Goal: Task Accomplishment & Management: Use online tool/utility

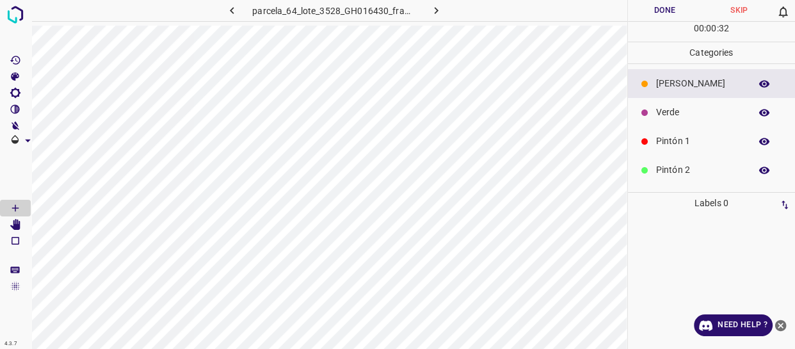
drag, startPoint x: 705, startPoint y: 136, endPoint x: 685, endPoint y: 139, distance: 20.7
click at [704, 136] on p "Pintón 1" at bounding box center [700, 140] width 88 height 13
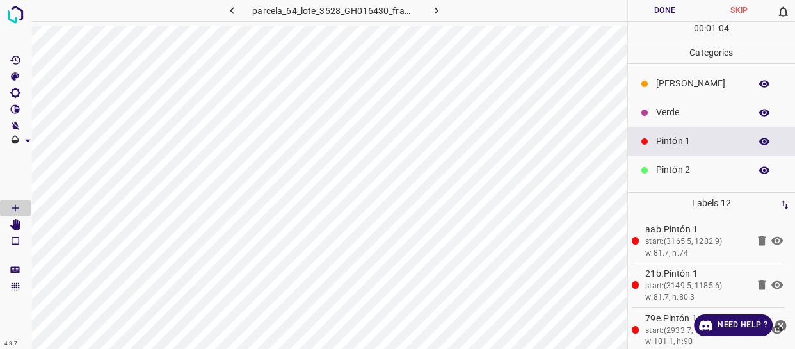
drag, startPoint x: 670, startPoint y: 162, endPoint x: 653, endPoint y: 166, distance: 17.2
click at [669, 163] on div "Pintón 2" at bounding box center [712, 169] width 168 height 29
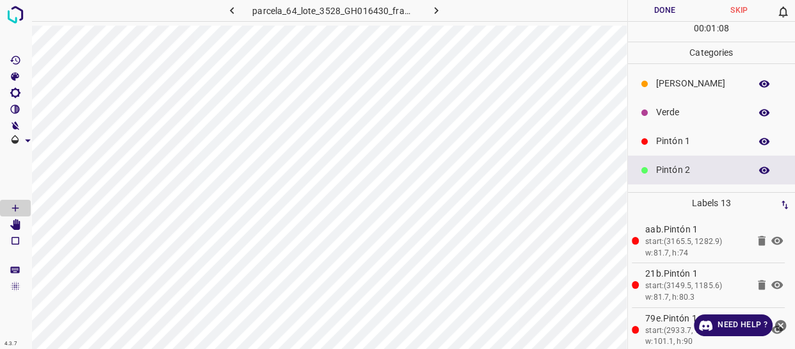
click at [695, 111] on p "Verde" at bounding box center [700, 112] width 88 height 13
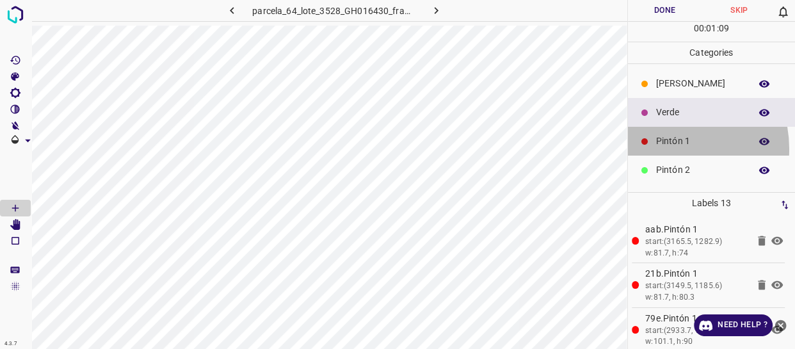
click at [665, 148] on div "Pintón 1" at bounding box center [712, 141] width 168 height 29
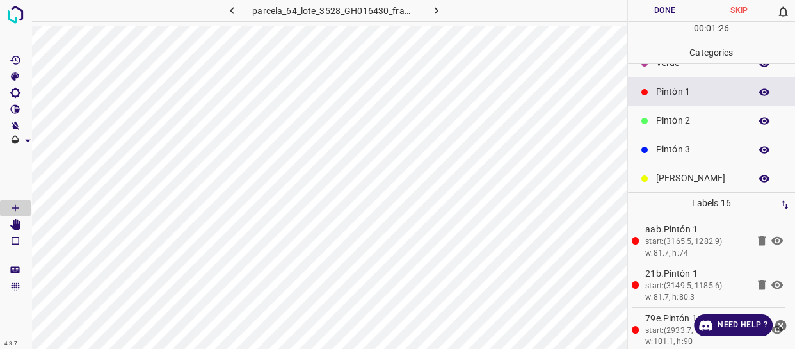
scroll to position [112, 0]
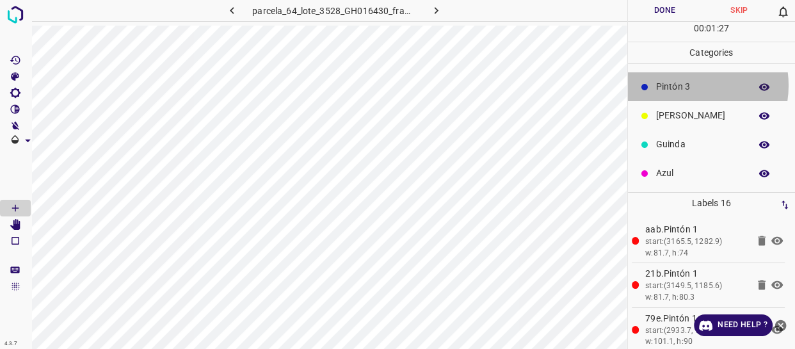
click at [689, 85] on p "Pintón 3" at bounding box center [700, 86] width 88 height 13
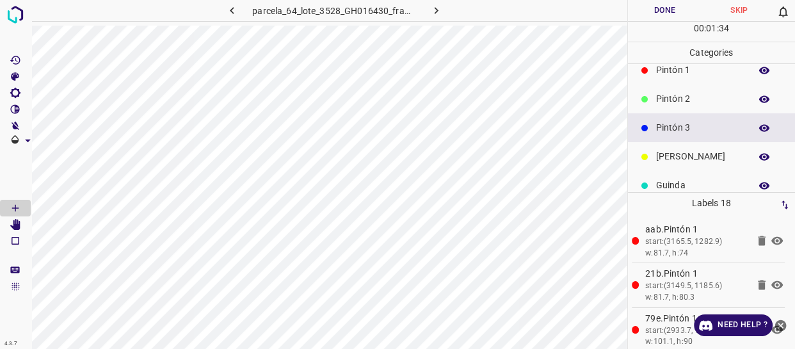
scroll to position [54, 0]
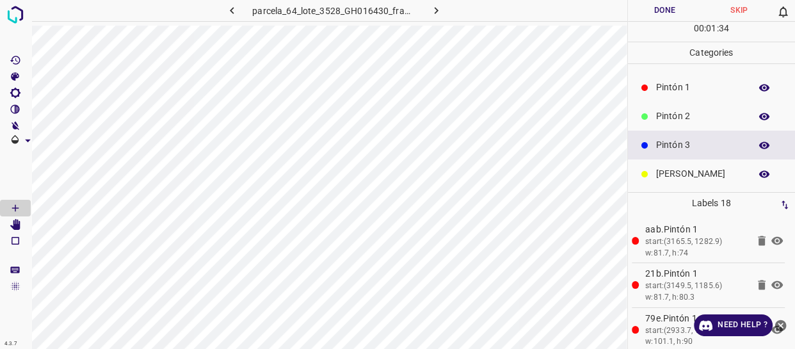
click at [693, 85] on p "Pintón 1" at bounding box center [700, 87] width 88 height 13
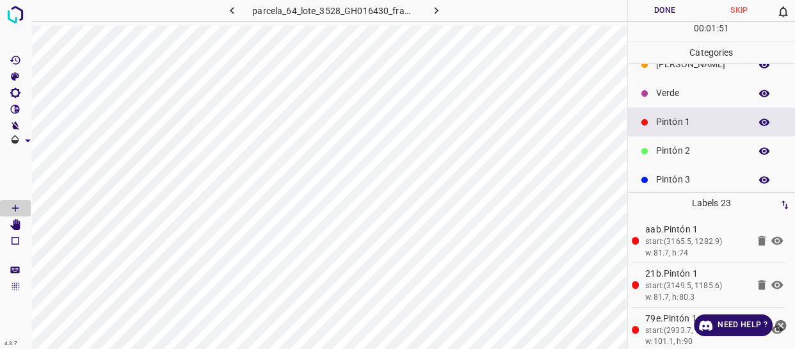
scroll to position [0, 0]
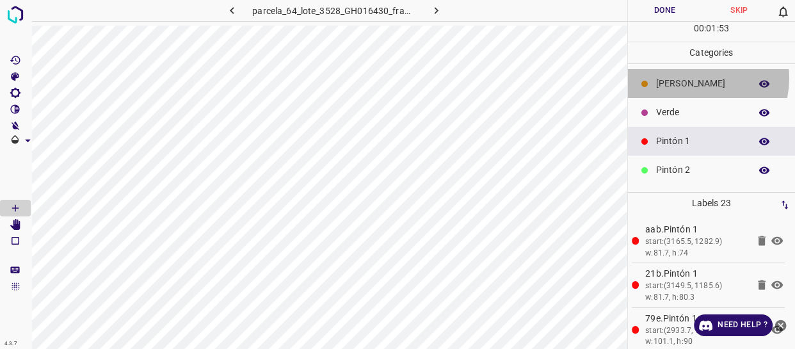
click at [695, 78] on p "[PERSON_NAME]" at bounding box center [700, 83] width 88 height 13
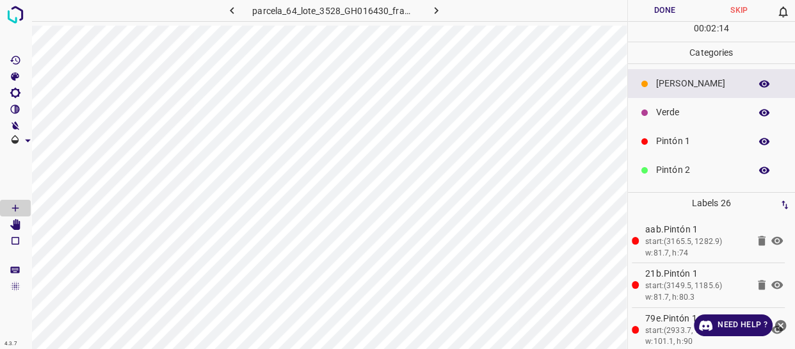
click at [659, 143] on p "Pintón 1" at bounding box center [700, 140] width 88 height 13
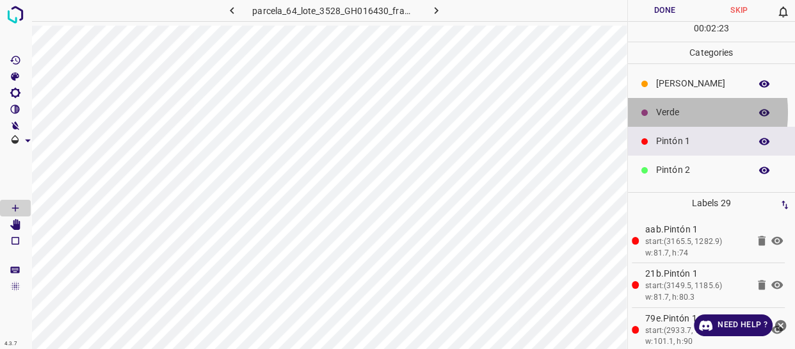
click at [649, 112] on div "Verde" at bounding box center [712, 112] width 168 height 29
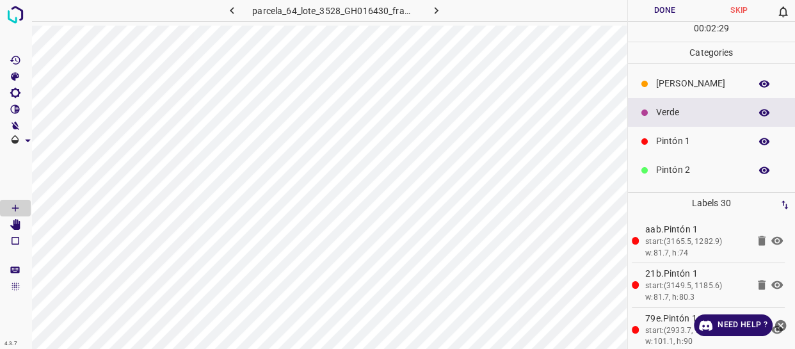
click at [673, 139] on p "Pintón 1" at bounding box center [700, 140] width 88 height 13
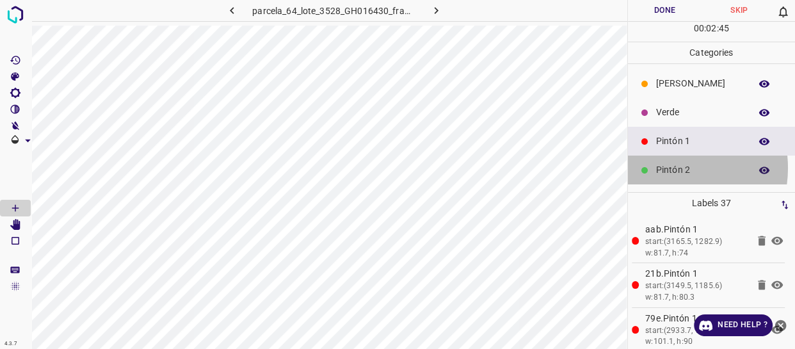
click at [659, 168] on p "Pintón 2" at bounding box center [700, 169] width 88 height 13
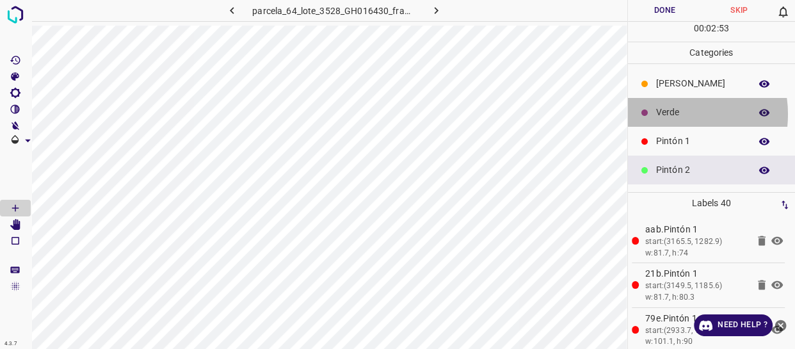
click at [667, 114] on p "Verde" at bounding box center [700, 112] width 88 height 13
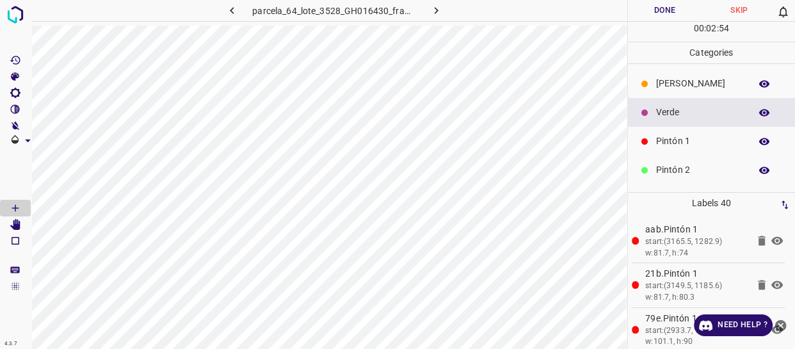
click at [659, 145] on p "Pintón 1" at bounding box center [700, 140] width 88 height 13
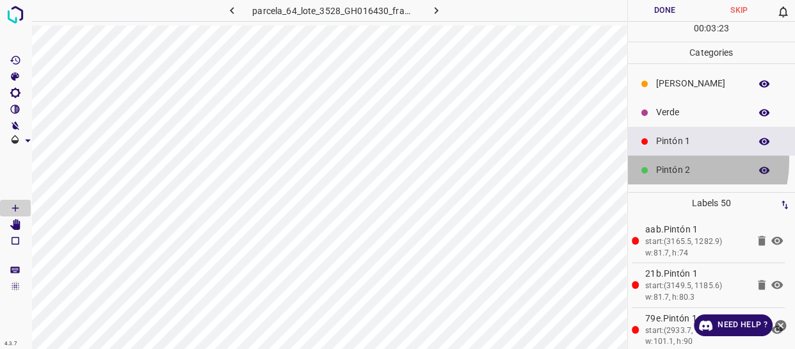
drag, startPoint x: 673, startPoint y: 161, endPoint x: 631, endPoint y: 164, distance: 41.7
click at [664, 161] on div "Pintón 2" at bounding box center [712, 169] width 168 height 29
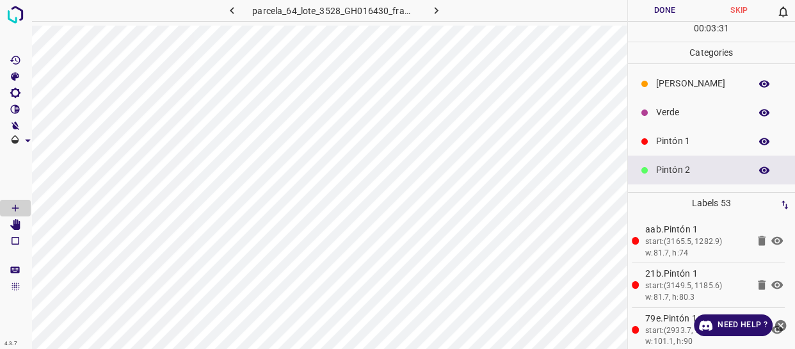
click at [661, 145] on p "Pintón 1" at bounding box center [700, 140] width 88 height 13
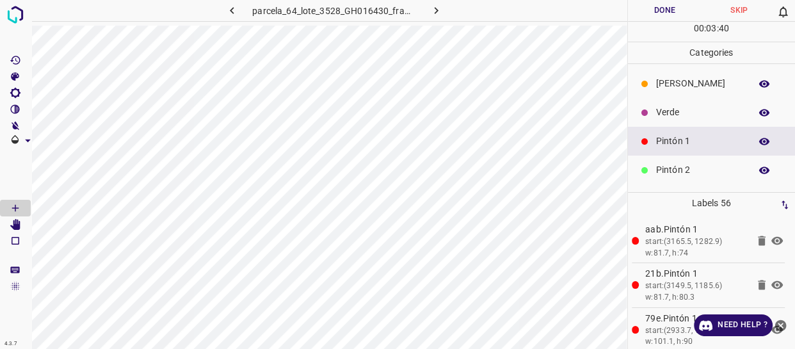
drag, startPoint x: 672, startPoint y: 177, endPoint x: 664, endPoint y: 177, distance: 8.3
click at [664, 177] on div "Pintón 2" at bounding box center [712, 169] width 168 height 29
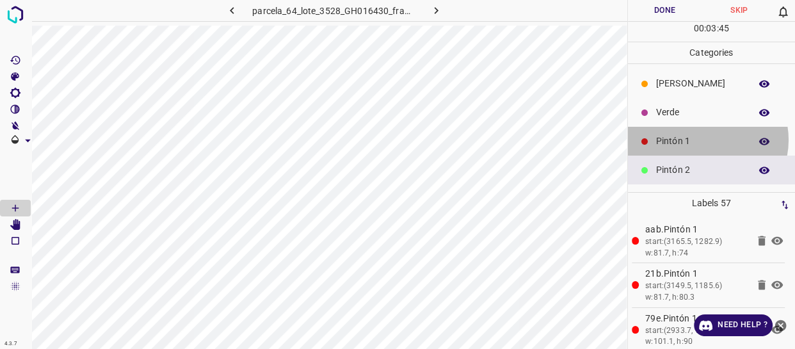
drag, startPoint x: 704, startPoint y: 139, endPoint x: 663, endPoint y: 141, distance: 41.0
click at [663, 141] on p "Pintón 1" at bounding box center [700, 140] width 88 height 13
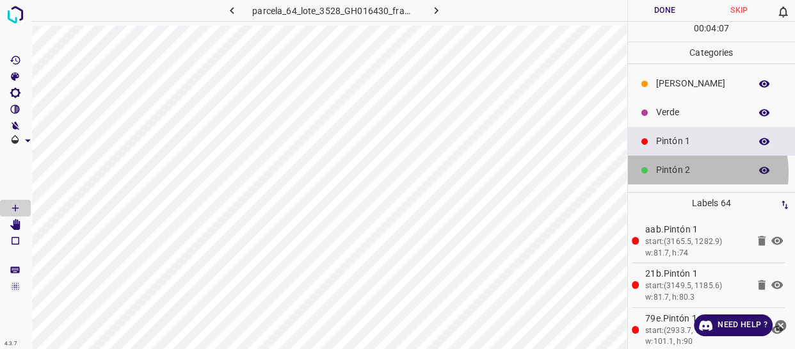
drag, startPoint x: 684, startPoint y: 172, endPoint x: 670, endPoint y: 171, distance: 14.1
click at [670, 171] on p "Pintón 2" at bounding box center [700, 169] width 88 height 13
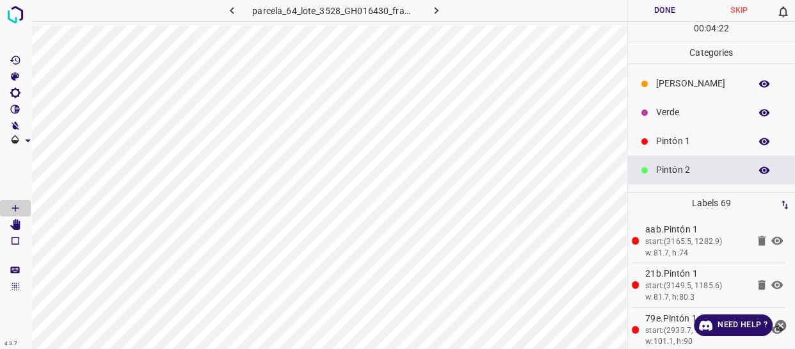
click at [641, 143] on icon at bounding box center [645, 142] width 8 height 8
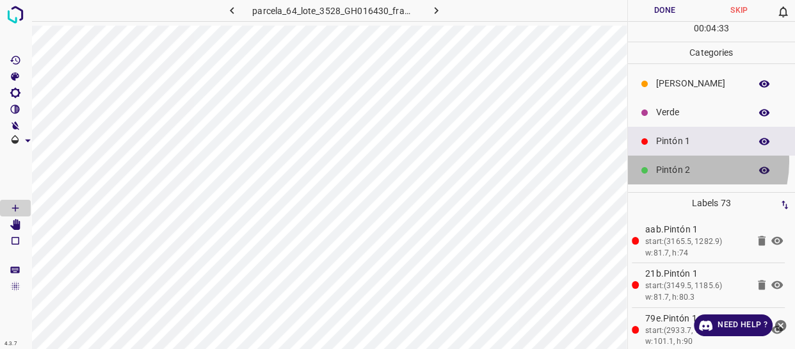
click at [675, 161] on div "Pintón 2" at bounding box center [712, 169] width 168 height 29
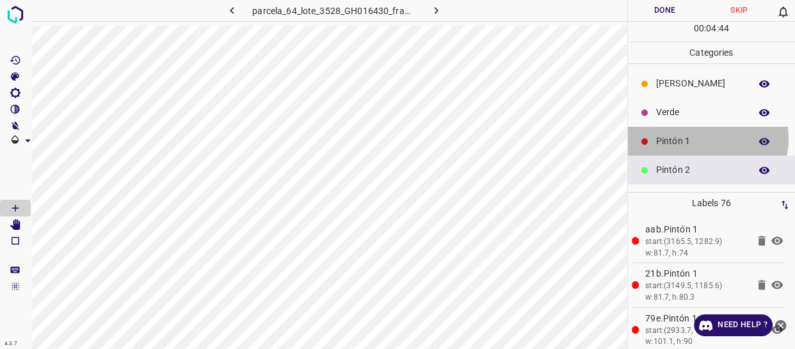
drag, startPoint x: 704, startPoint y: 139, endPoint x: 633, endPoint y: 141, distance: 71.1
click at [703, 139] on p "Pintón 1" at bounding box center [700, 140] width 88 height 13
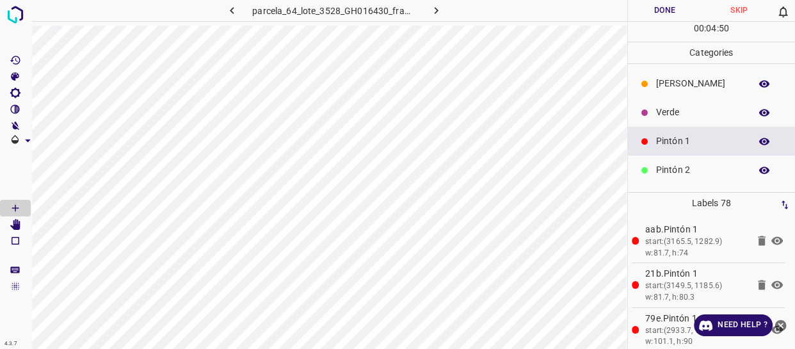
scroll to position [112, 0]
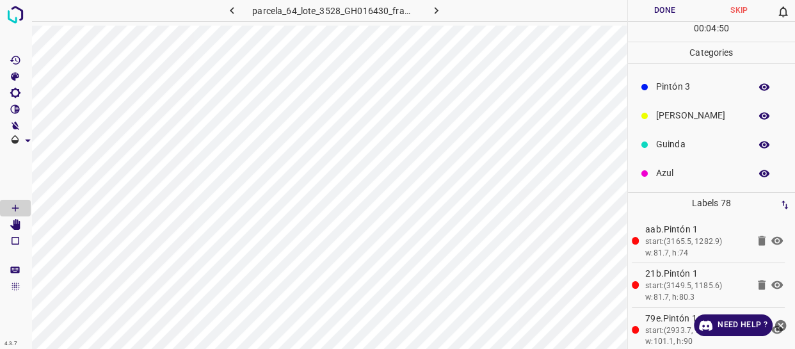
drag, startPoint x: 682, startPoint y: 173, endPoint x: 674, endPoint y: 173, distance: 8.3
click at [674, 173] on p "Azul" at bounding box center [700, 172] width 88 height 13
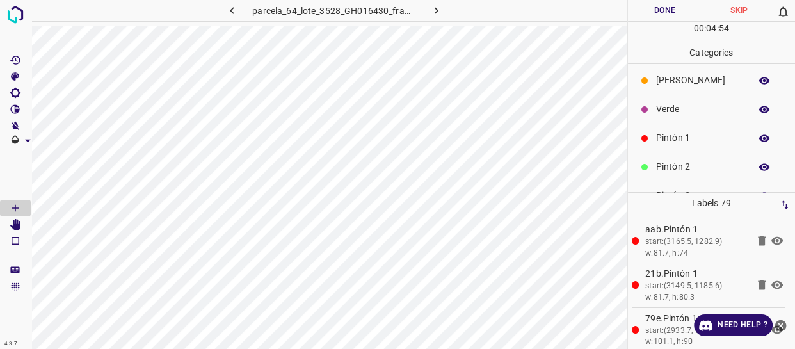
scroll to position [0, 0]
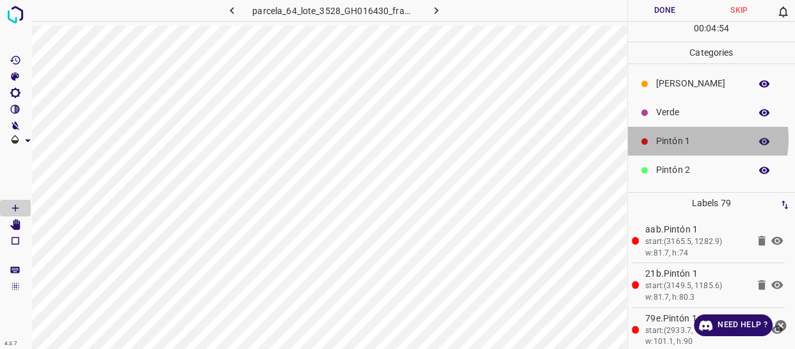
click at [685, 139] on p "Pintón 1" at bounding box center [700, 140] width 88 height 13
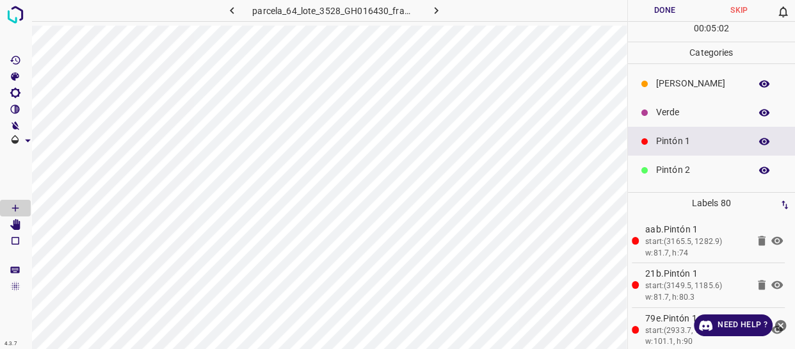
drag, startPoint x: 690, startPoint y: 166, endPoint x: 646, endPoint y: 184, distance: 48.5
click at [689, 166] on p "Pintón 2" at bounding box center [700, 169] width 88 height 13
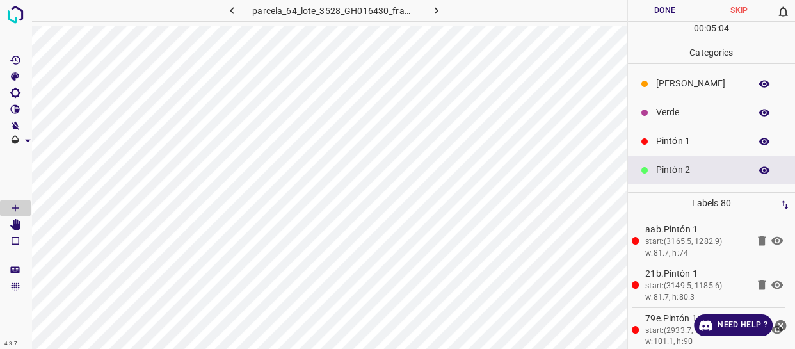
click at [662, 131] on div "Pintón 1" at bounding box center [712, 141] width 168 height 29
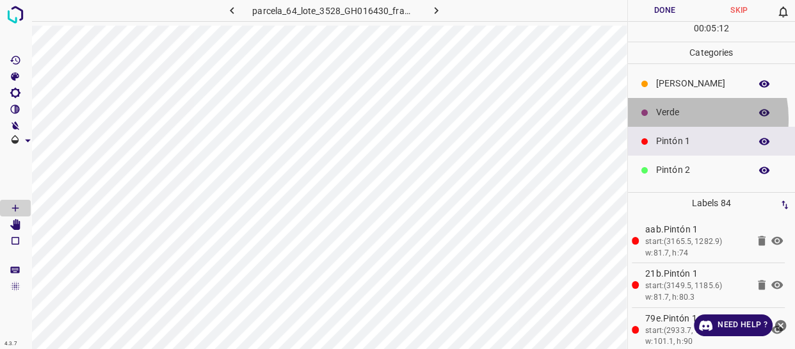
click at [669, 118] on p "Verde" at bounding box center [700, 112] width 88 height 13
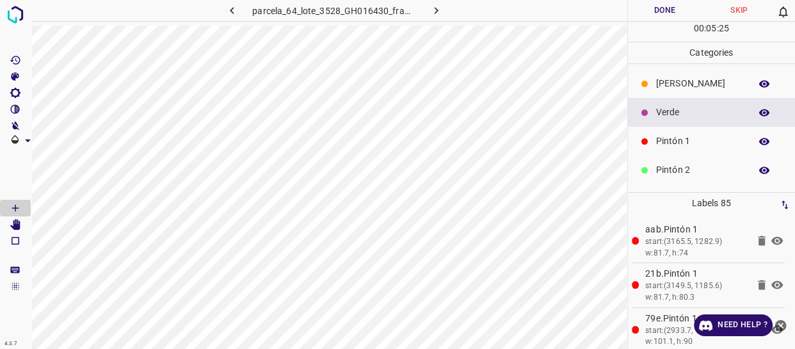
click at [683, 152] on div "Pintón 1" at bounding box center [712, 141] width 168 height 29
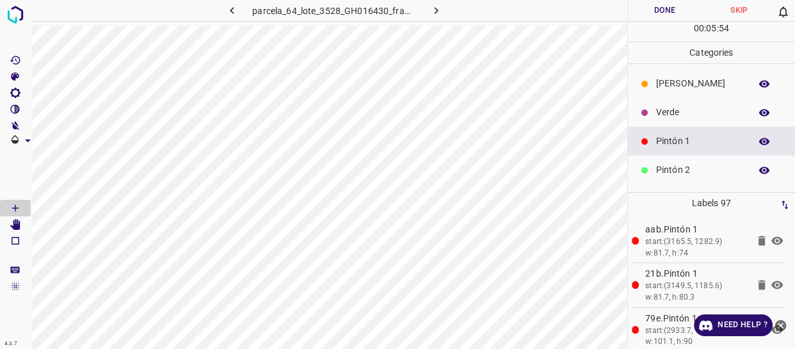
click at [680, 115] on p "Verde" at bounding box center [700, 112] width 88 height 13
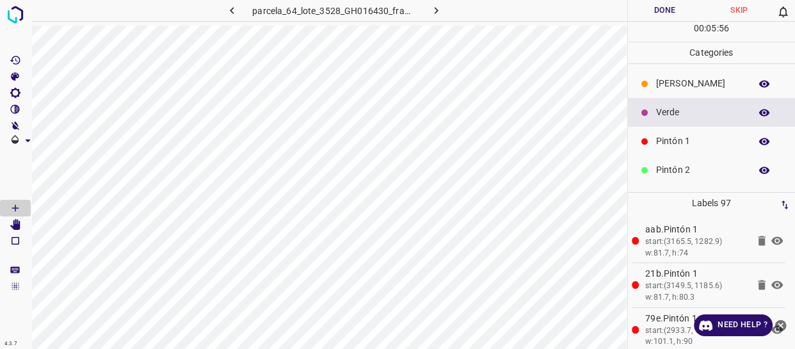
click at [681, 166] on p "Pintón 2" at bounding box center [700, 169] width 88 height 13
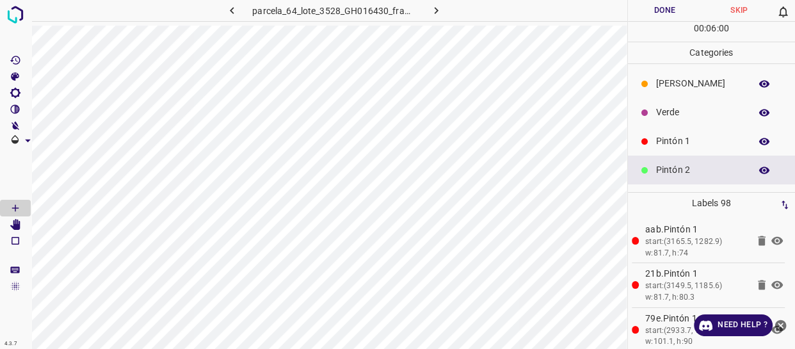
click at [678, 139] on p "Pintón 1" at bounding box center [700, 140] width 88 height 13
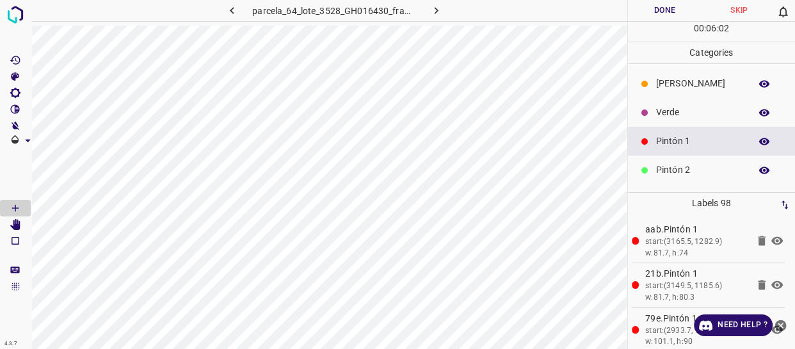
drag, startPoint x: 690, startPoint y: 164, endPoint x: 680, endPoint y: 164, distance: 10.2
click at [680, 164] on p "Pintón 2" at bounding box center [700, 169] width 88 height 13
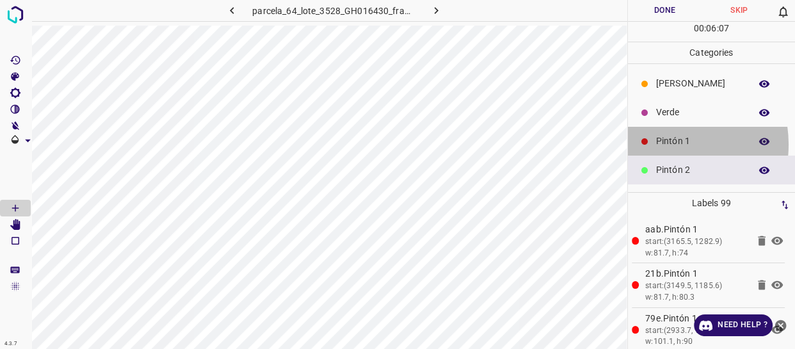
drag, startPoint x: 665, startPoint y: 144, endPoint x: 655, endPoint y: 147, distance: 11.2
click at [655, 147] on div "Pintón 1" at bounding box center [712, 141] width 168 height 29
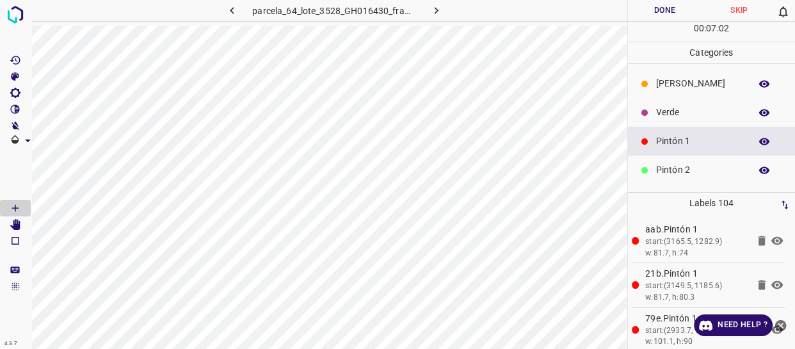
drag, startPoint x: 697, startPoint y: 168, endPoint x: 635, endPoint y: 176, distance: 63.3
click at [697, 168] on p "Pintón 2" at bounding box center [700, 169] width 88 height 13
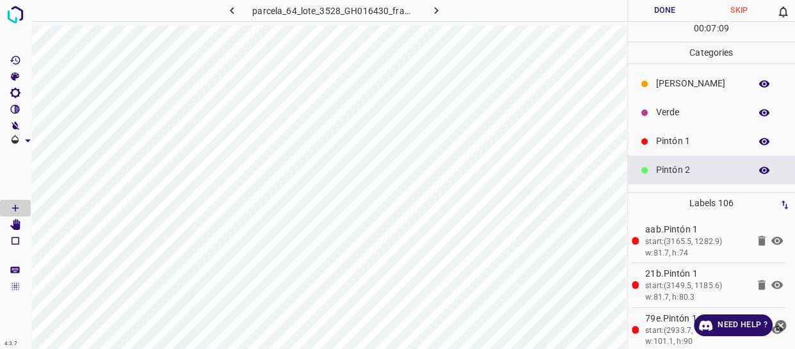
scroll to position [58, 0]
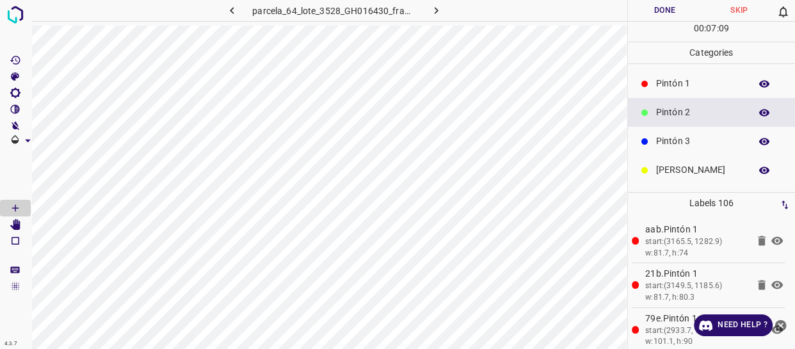
click at [691, 141] on p "Pintón 3" at bounding box center [700, 140] width 88 height 13
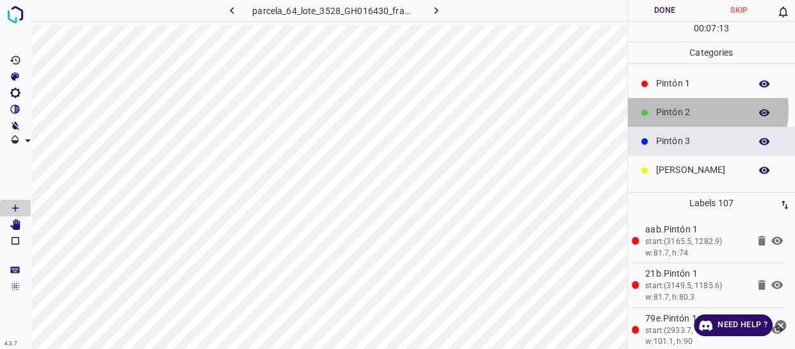
click at [695, 109] on p "Pintón 2" at bounding box center [700, 112] width 88 height 13
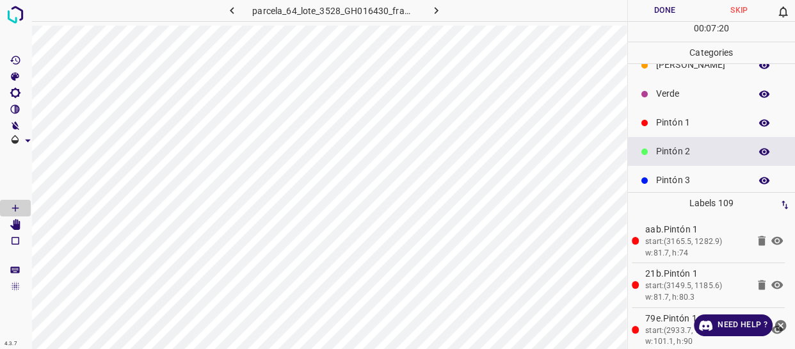
scroll to position [0, 0]
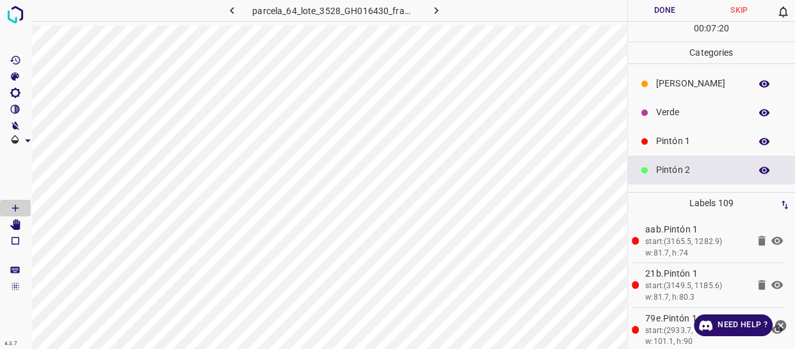
click at [678, 109] on p "Verde" at bounding box center [700, 112] width 88 height 13
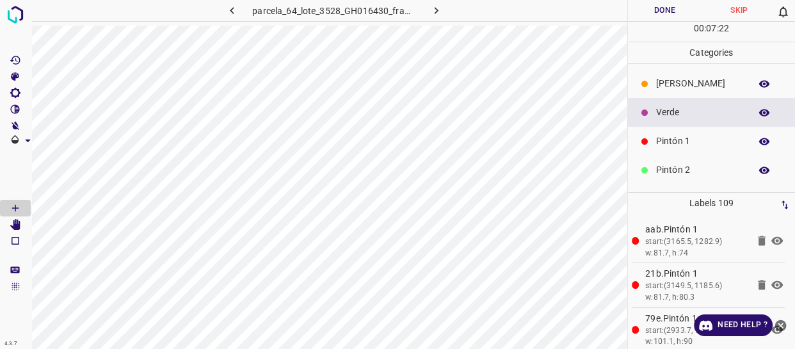
click at [703, 144] on p "Pintón 1" at bounding box center [700, 140] width 88 height 13
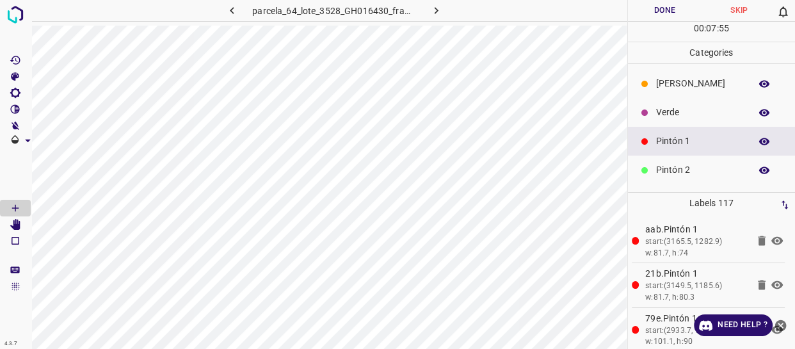
click at [685, 79] on p "[PERSON_NAME]" at bounding box center [700, 83] width 88 height 13
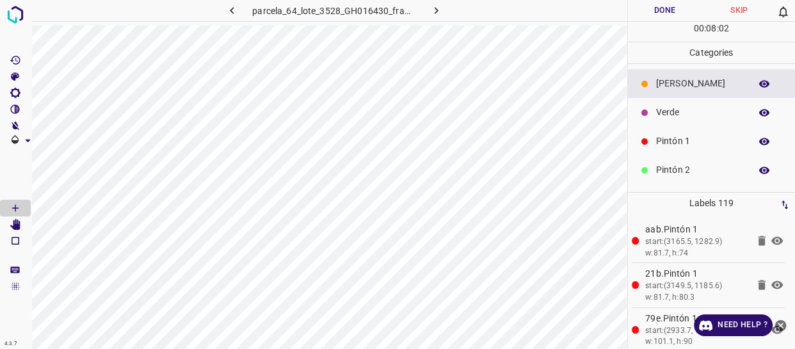
click at [685, 135] on p "Pintón 1" at bounding box center [700, 140] width 88 height 13
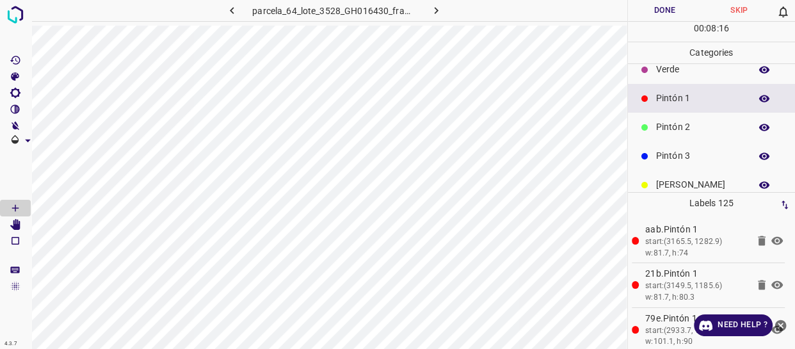
scroll to position [112, 0]
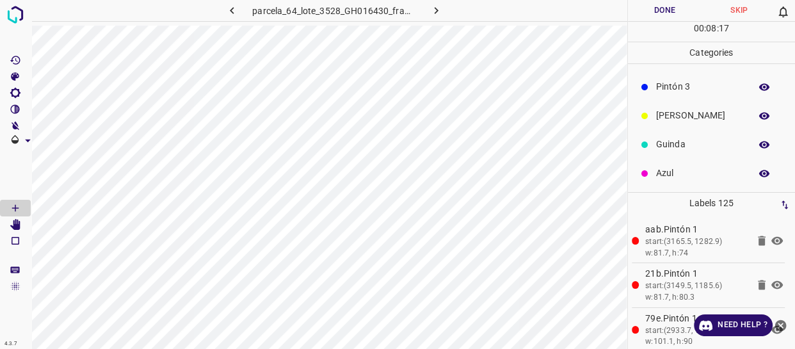
drag, startPoint x: 669, startPoint y: 174, endPoint x: 626, endPoint y: 170, distance: 43.1
click at [666, 174] on p "Azul" at bounding box center [700, 172] width 88 height 13
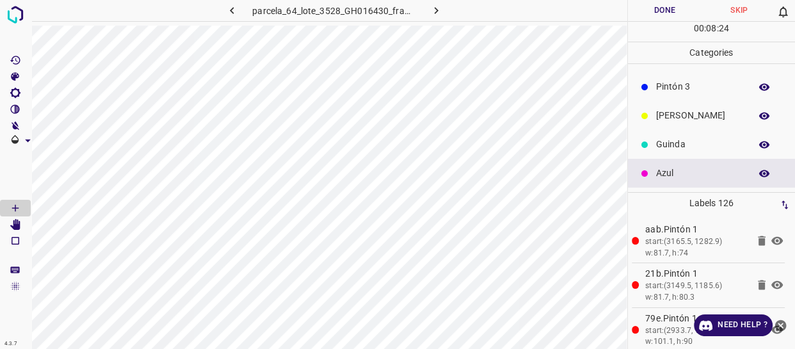
scroll to position [0, 0]
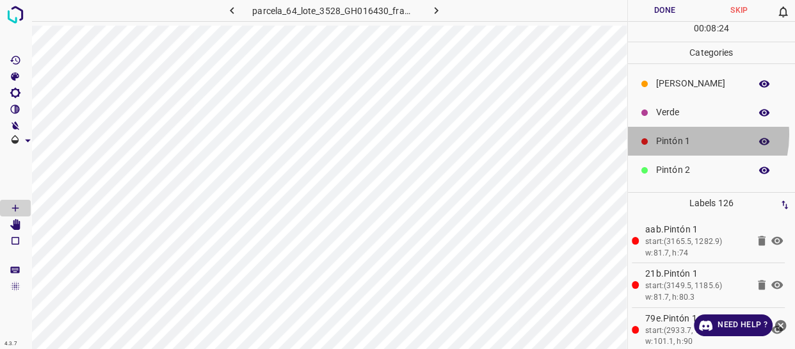
drag, startPoint x: 681, startPoint y: 134, endPoint x: 630, endPoint y: 136, distance: 51.8
click at [680, 134] on p "Pintón 1" at bounding box center [700, 140] width 88 height 13
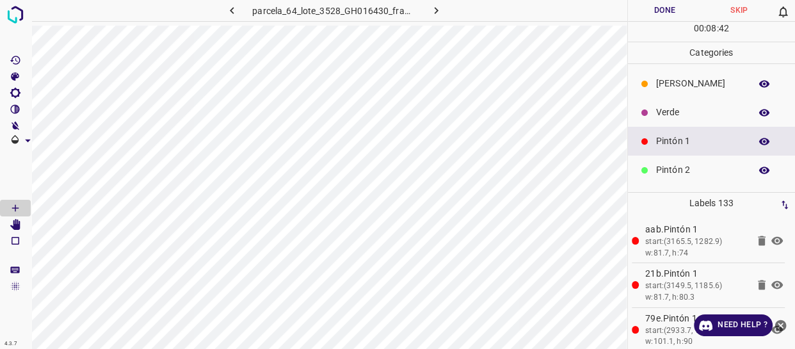
click at [691, 113] on p "Verde" at bounding box center [700, 112] width 88 height 13
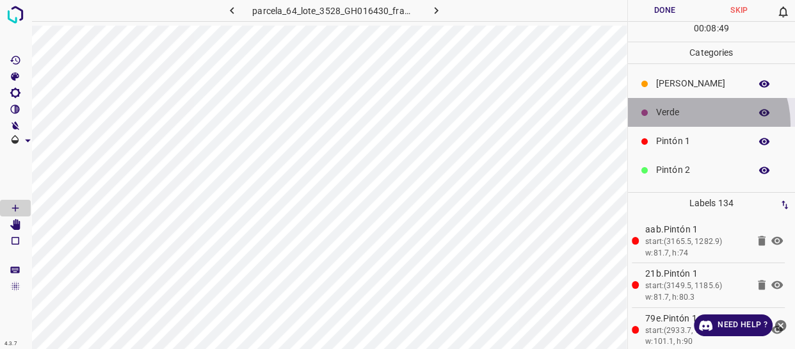
click at [696, 124] on div "Verde" at bounding box center [712, 112] width 168 height 29
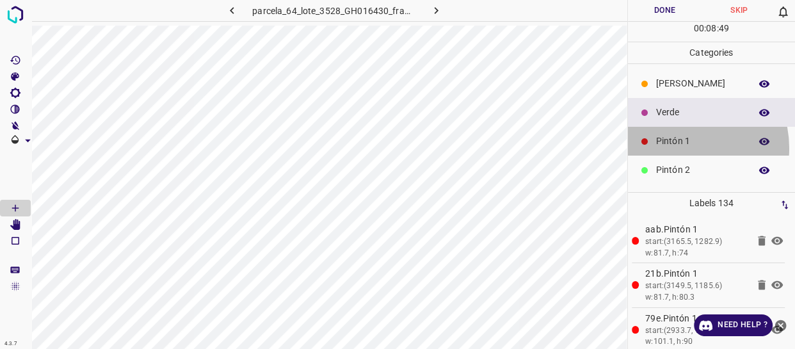
click at [677, 148] on div "Pintón 1" at bounding box center [712, 141] width 168 height 29
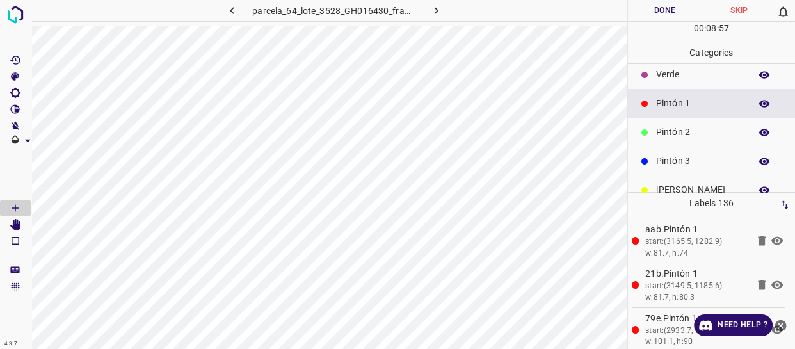
scroll to position [58, 0]
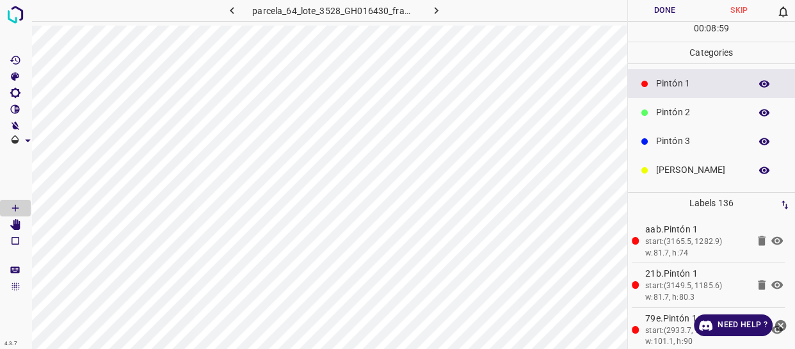
drag, startPoint x: 692, startPoint y: 171, endPoint x: 682, endPoint y: 171, distance: 9.6
click at [691, 171] on p "[PERSON_NAME]" at bounding box center [700, 169] width 88 height 13
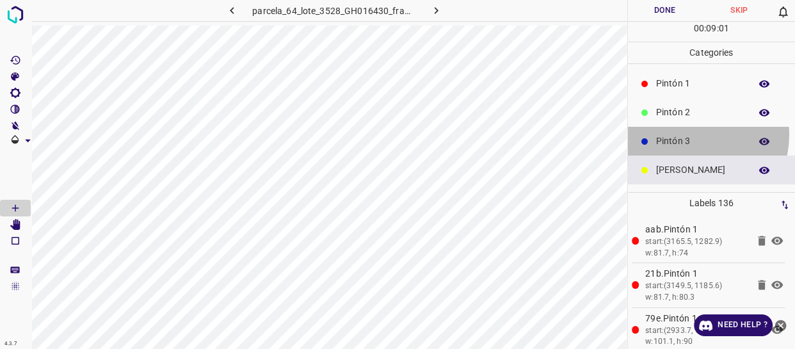
click at [690, 134] on p "Pintón 3" at bounding box center [700, 140] width 88 height 13
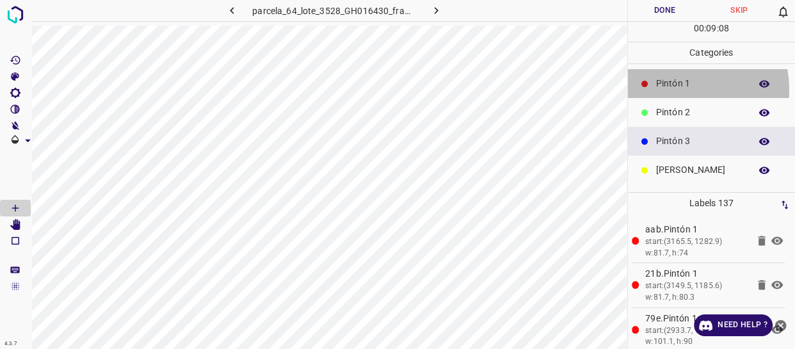
click at [680, 88] on p "Pintón 1" at bounding box center [700, 83] width 88 height 13
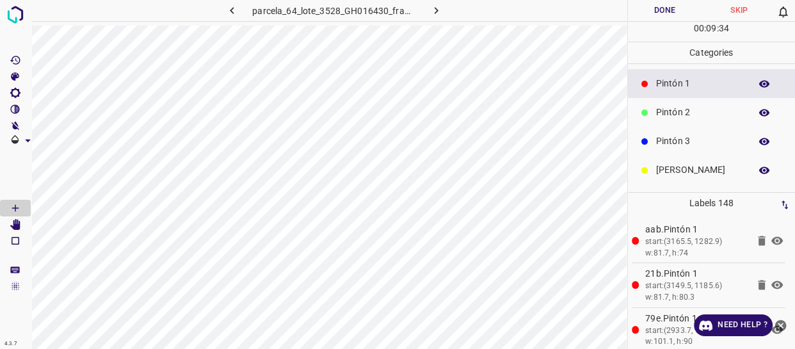
click at [689, 130] on div "Pintón 3" at bounding box center [712, 141] width 168 height 29
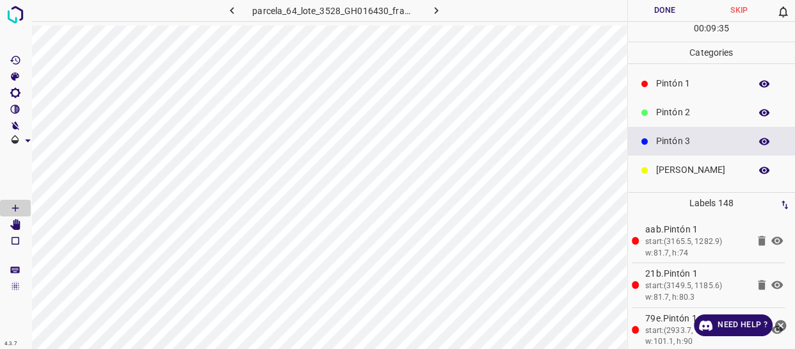
click at [693, 120] on div "Pintón 2" at bounding box center [712, 112] width 168 height 29
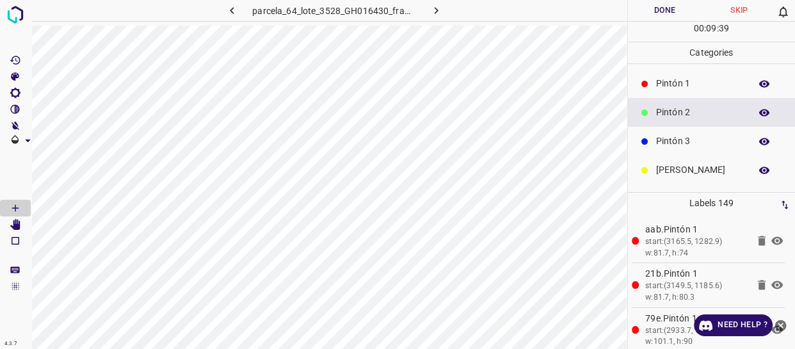
click at [678, 83] on p "Pintón 1" at bounding box center [700, 83] width 88 height 13
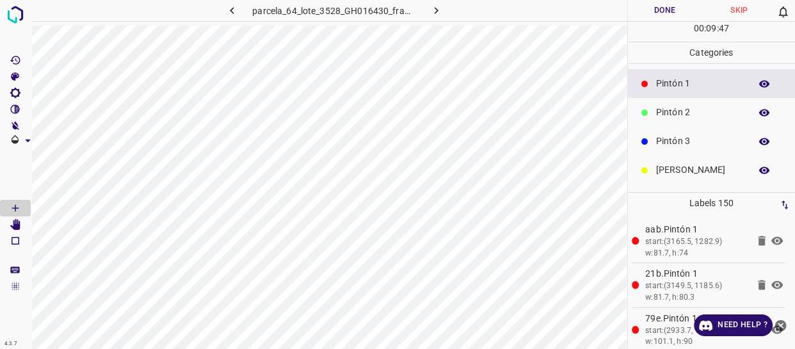
scroll to position [0, 0]
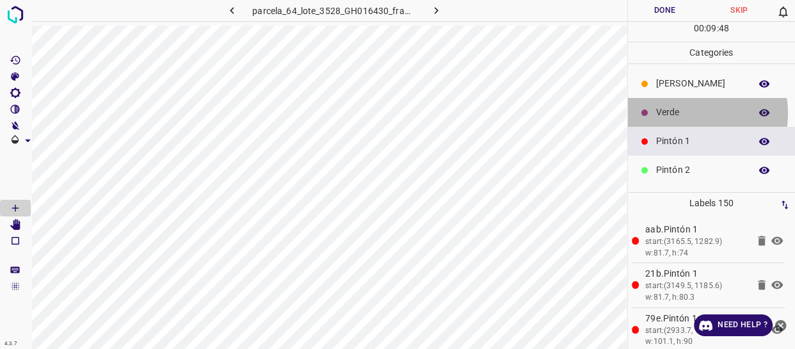
click at [686, 113] on p "Verde" at bounding box center [700, 112] width 88 height 13
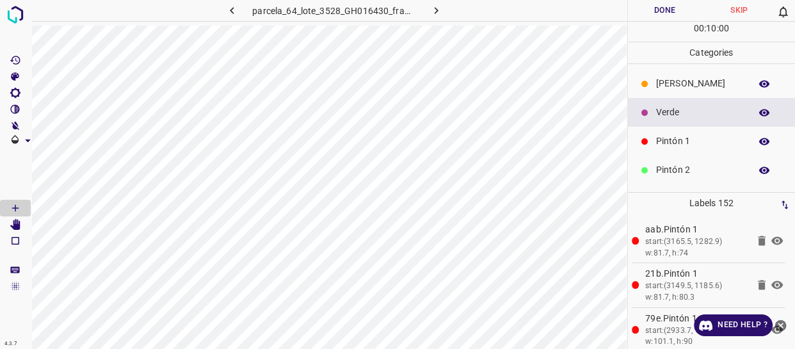
click at [669, 140] on p "Pintón 1" at bounding box center [700, 140] width 88 height 13
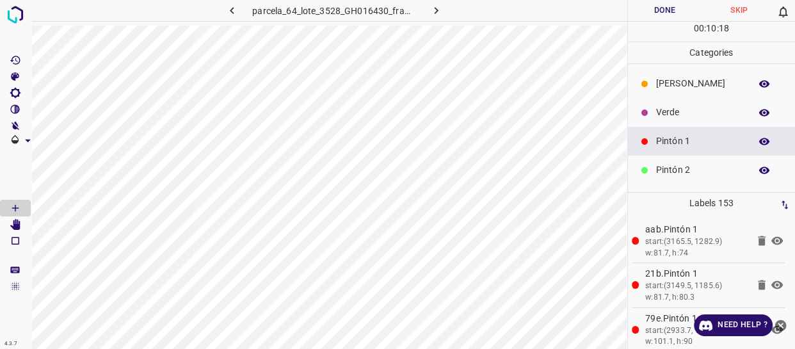
click at [673, 166] on p "Pintón 2" at bounding box center [700, 169] width 88 height 13
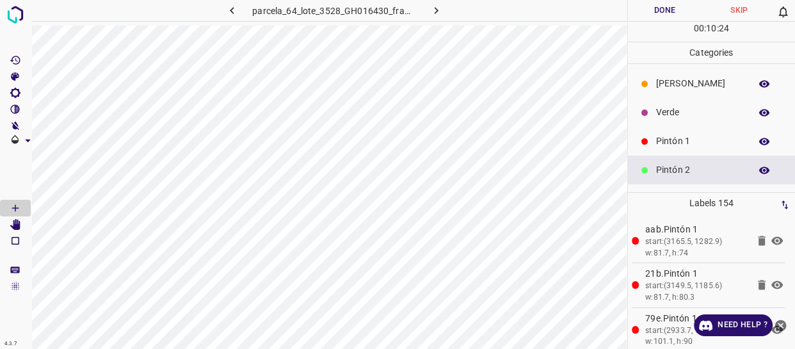
drag, startPoint x: 671, startPoint y: 133, endPoint x: 626, endPoint y: 129, distance: 44.3
click at [669, 133] on div "Pintón 1" at bounding box center [712, 141] width 168 height 29
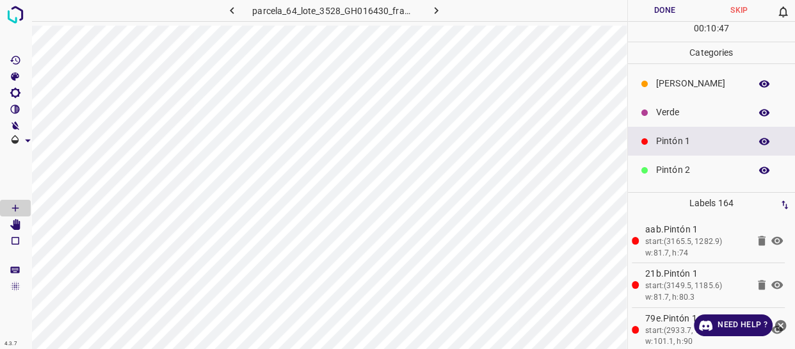
click at [662, 173] on p "Pintón 2" at bounding box center [700, 169] width 88 height 13
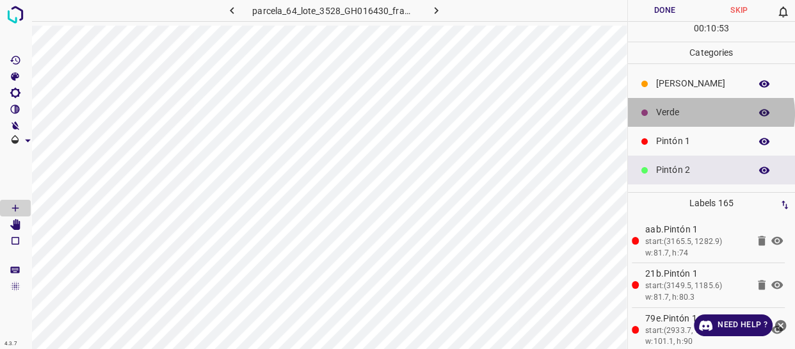
click at [710, 113] on p "Verde" at bounding box center [700, 112] width 88 height 13
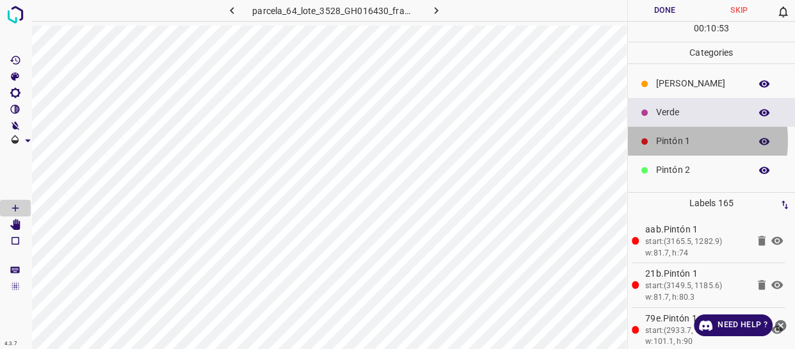
click at [667, 140] on p "Pintón 1" at bounding box center [700, 140] width 88 height 13
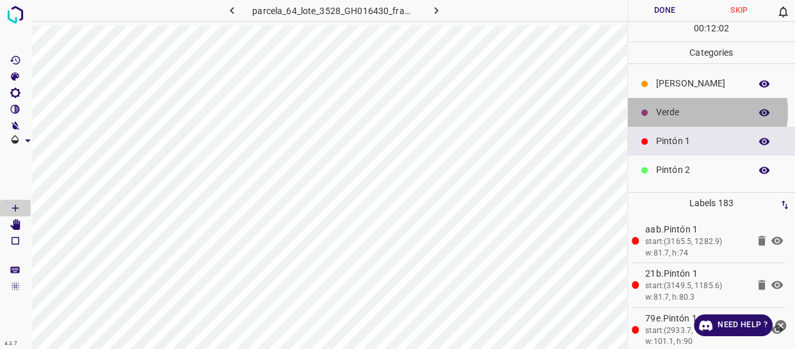
click at [694, 112] on p "Verde" at bounding box center [700, 112] width 88 height 13
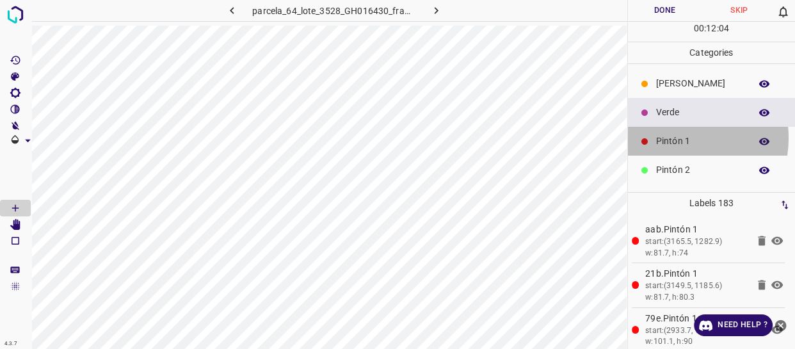
drag, startPoint x: 670, startPoint y: 138, endPoint x: 635, endPoint y: 138, distance: 34.6
click at [669, 138] on p "Pintón 1" at bounding box center [700, 140] width 88 height 13
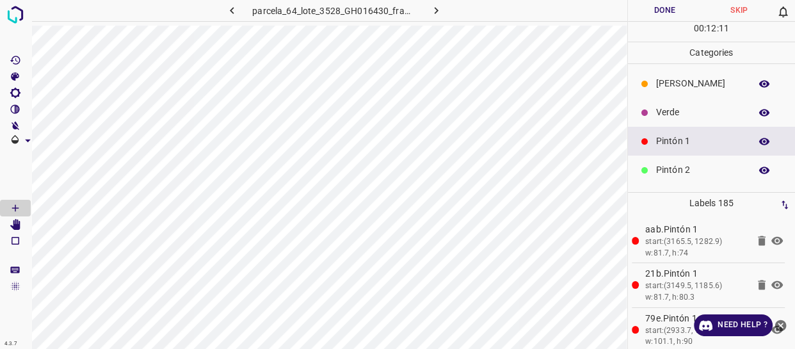
click at [709, 116] on p "Verde" at bounding box center [700, 112] width 88 height 13
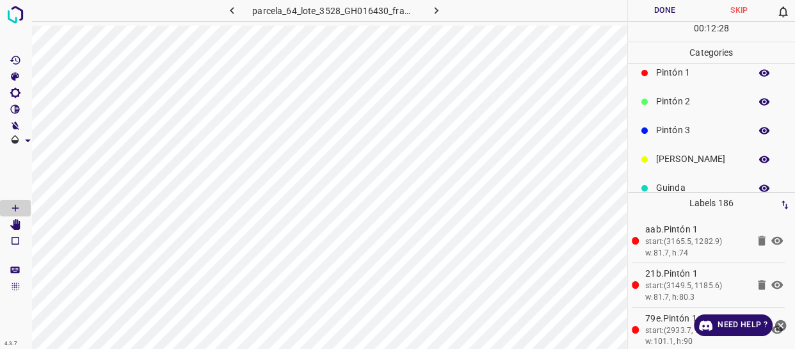
scroll to position [112, 0]
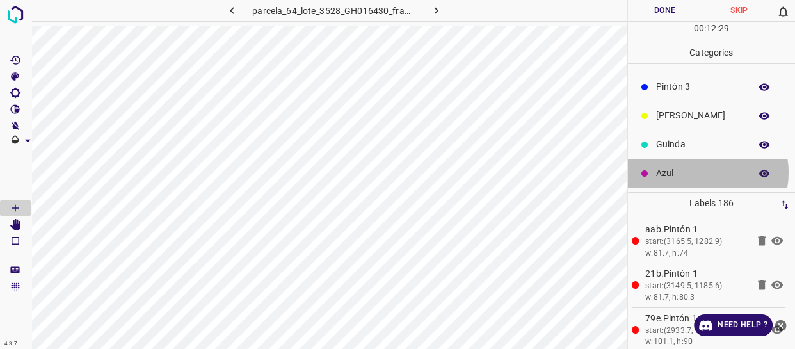
drag, startPoint x: 701, startPoint y: 172, endPoint x: 694, endPoint y: 174, distance: 7.9
click at [694, 174] on p "Azul" at bounding box center [700, 172] width 88 height 13
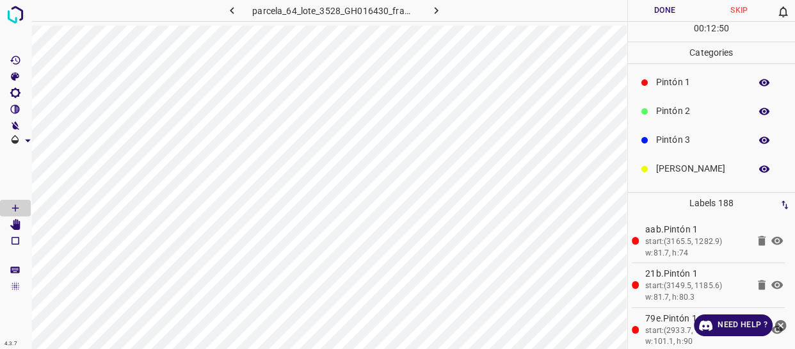
scroll to position [0, 0]
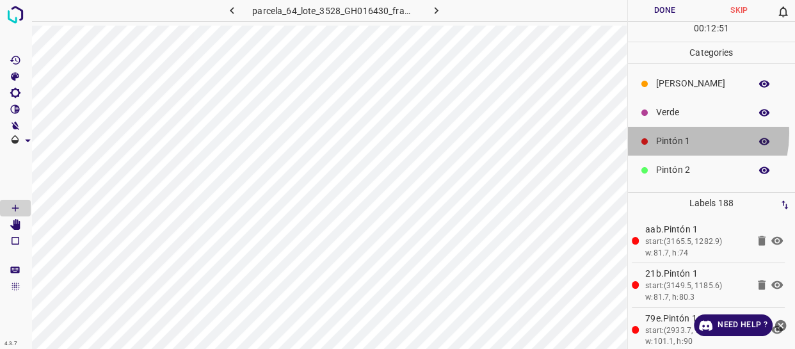
click at [675, 133] on div "Pintón 1" at bounding box center [712, 141] width 168 height 29
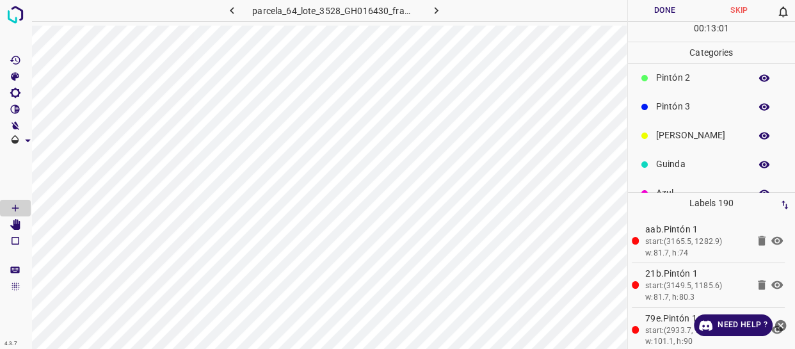
scroll to position [112, 0]
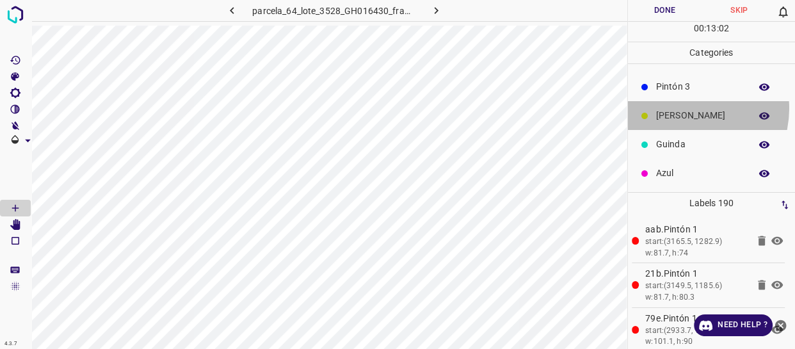
click at [685, 109] on p "[PERSON_NAME]" at bounding box center [700, 115] width 88 height 13
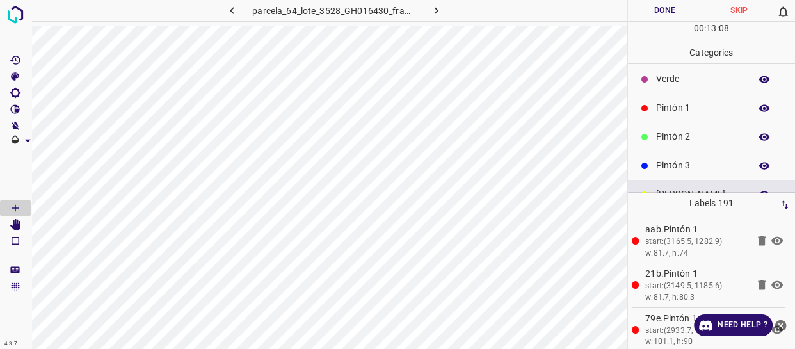
scroll to position [0, 0]
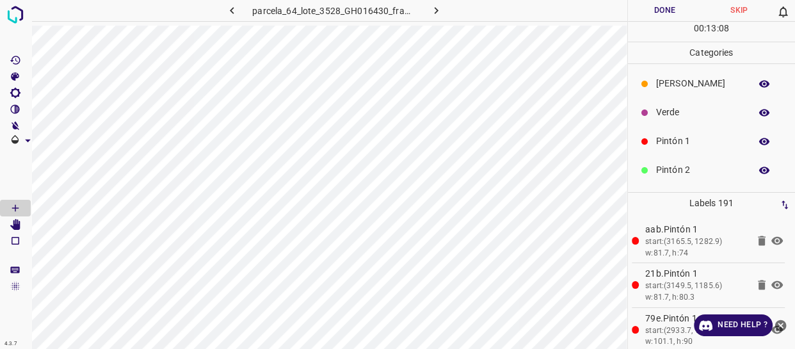
click at [674, 112] on p "Verde" at bounding box center [700, 112] width 88 height 13
click at [675, 147] on p "Pintón 1" at bounding box center [700, 140] width 88 height 13
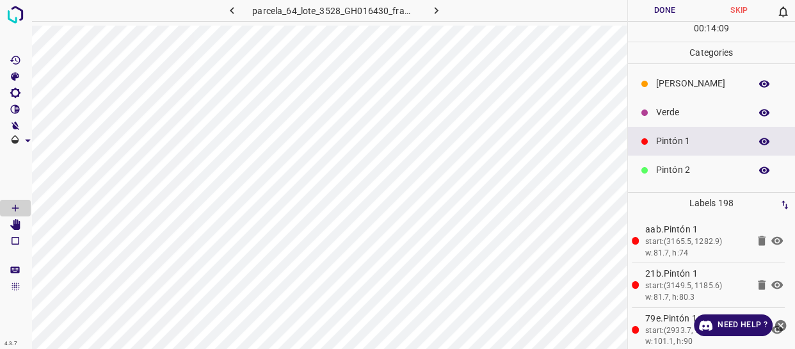
click at [691, 139] on p "Pintón 1" at bounding box center [700, 140] width 88 height 13
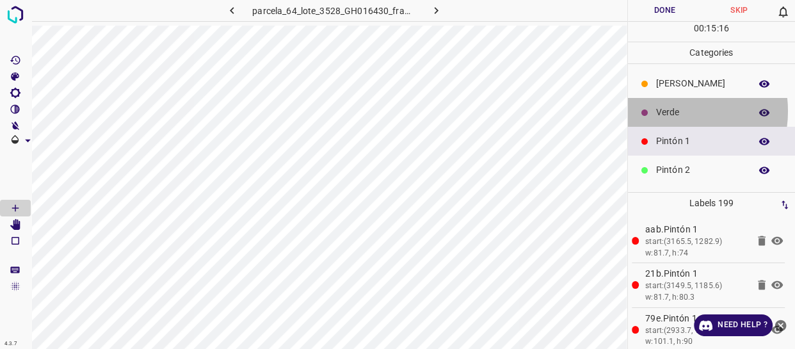
drag, startPoint x: 666, startPoint y: 111, endPoint x: 657, endPoint y: 118, distance: 11.8
click at [657, 118] on p "Verde" at bounding box center [700, 112] width 88 height 13
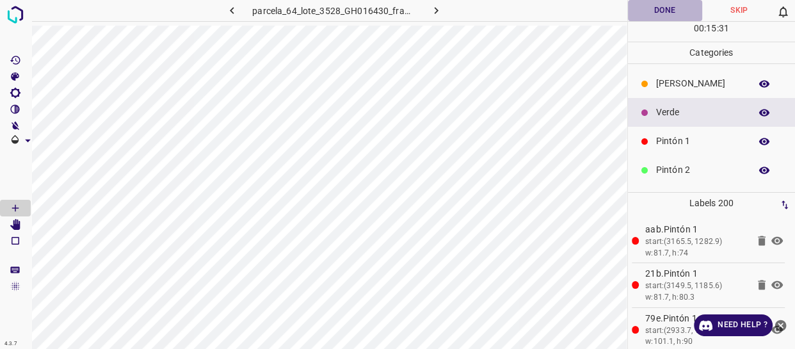
click at [661, 10] on button "Done" at bounding box center [665, 10] width 74 height 21
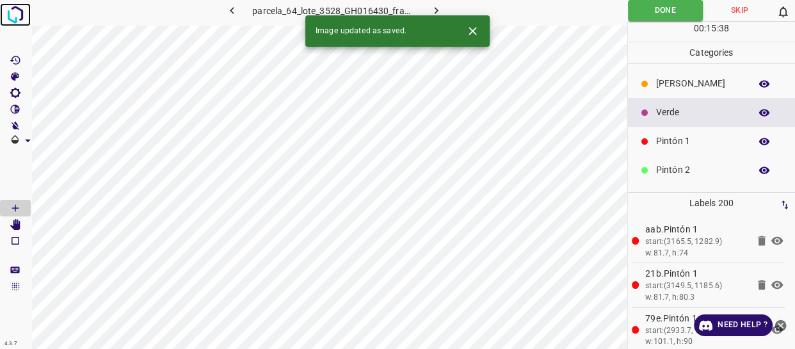
click at [13, 22] on img at bounding box center [15, 14] width 23 height 23
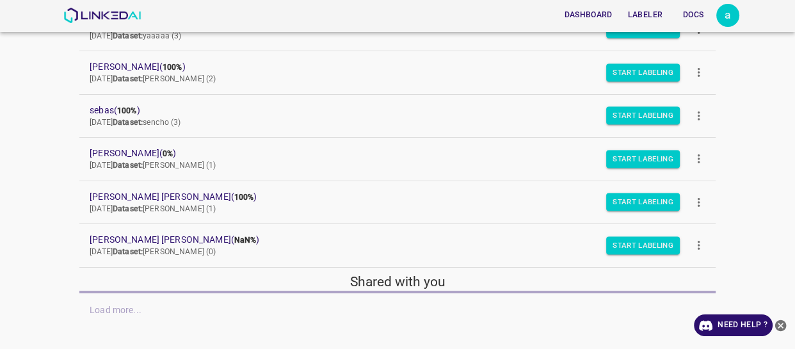
scroll to position [182, 0]
